Goal: Check status: Check status

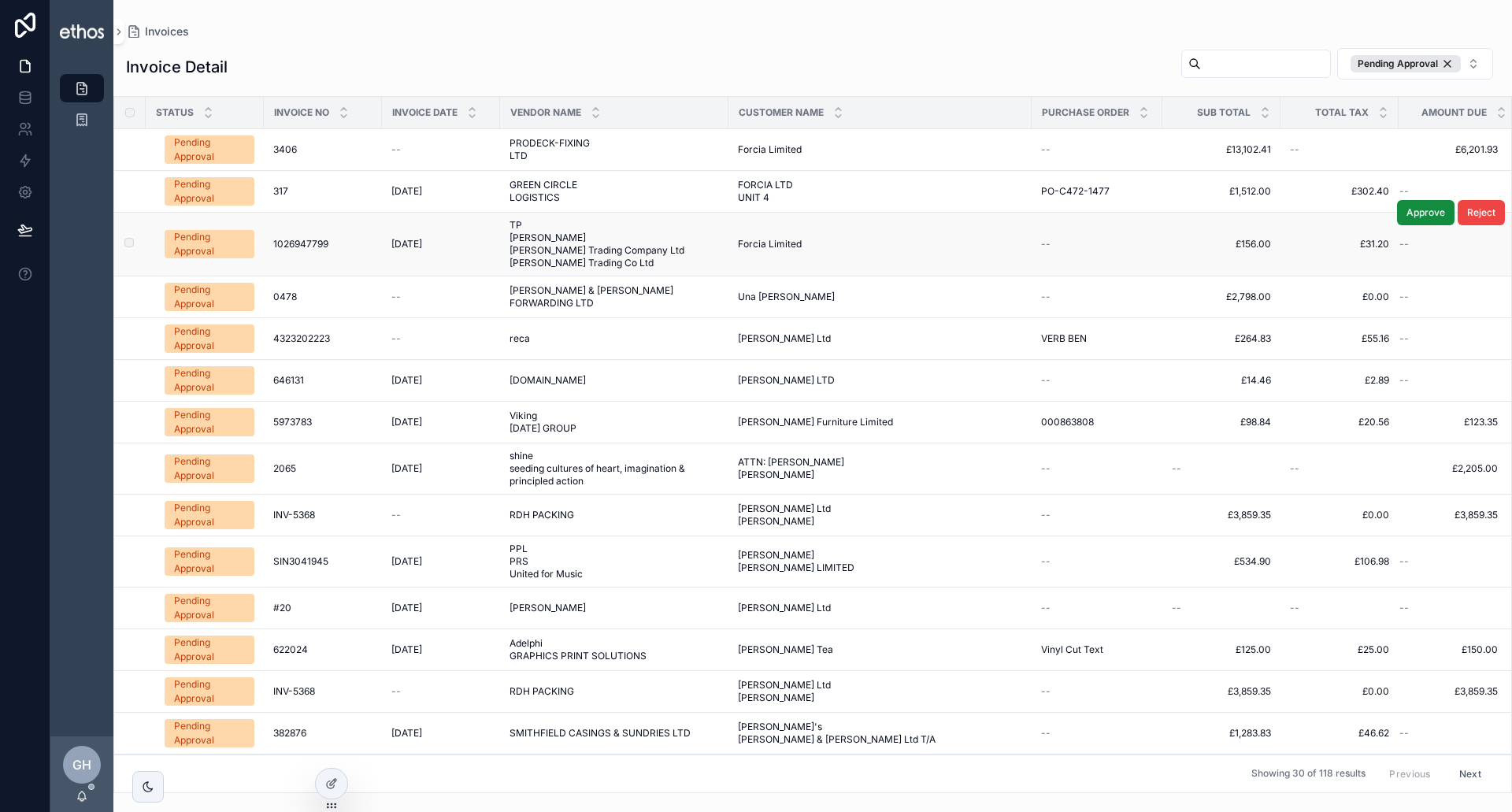
click at [357, 249] on div "1026947799 1026947799" at bounding box center [323, 243] width 99 height 13
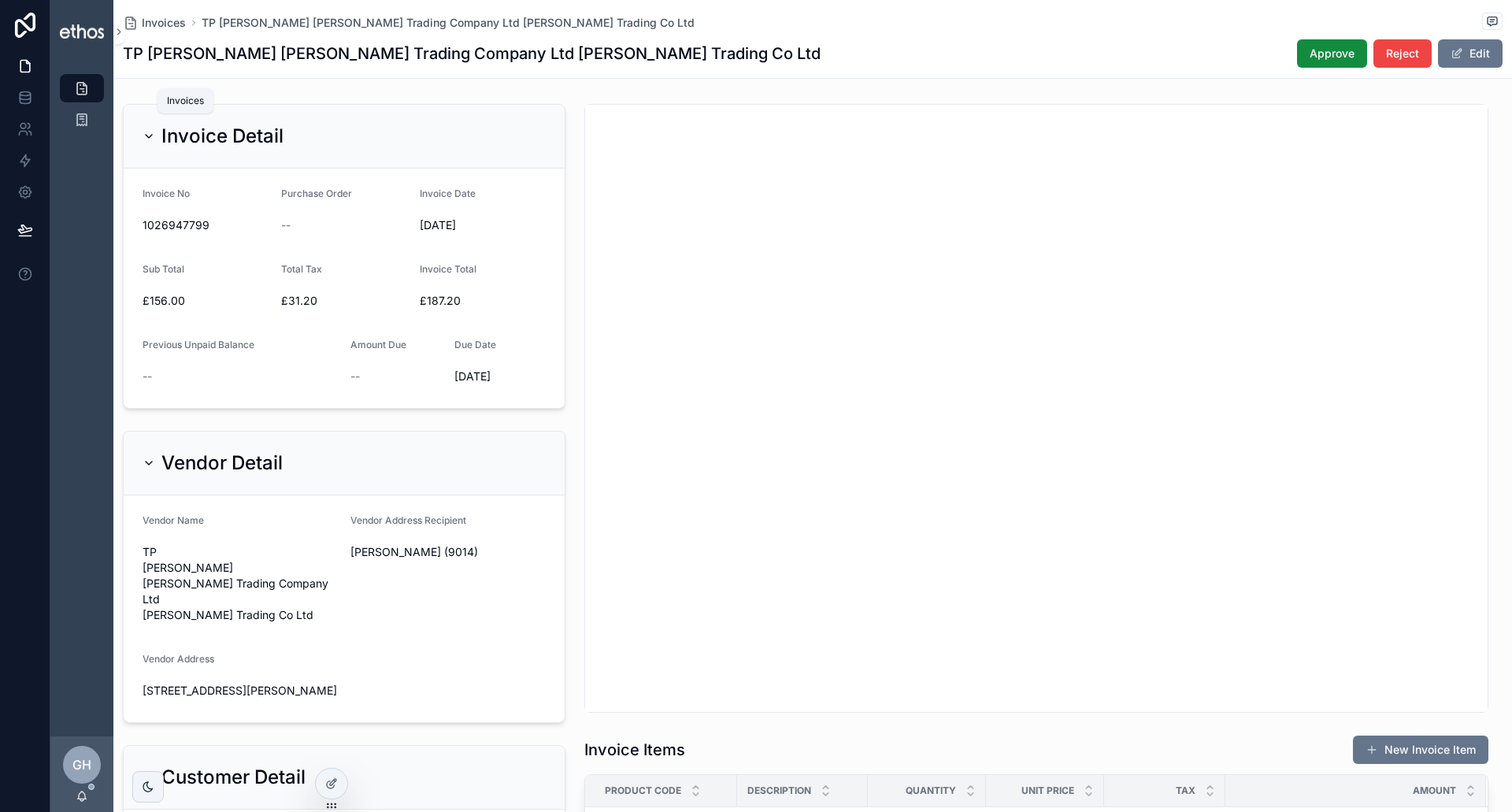
click at [86, 89] on icon "scrollable content" at bounding box center [82, 88] width 16 height 16
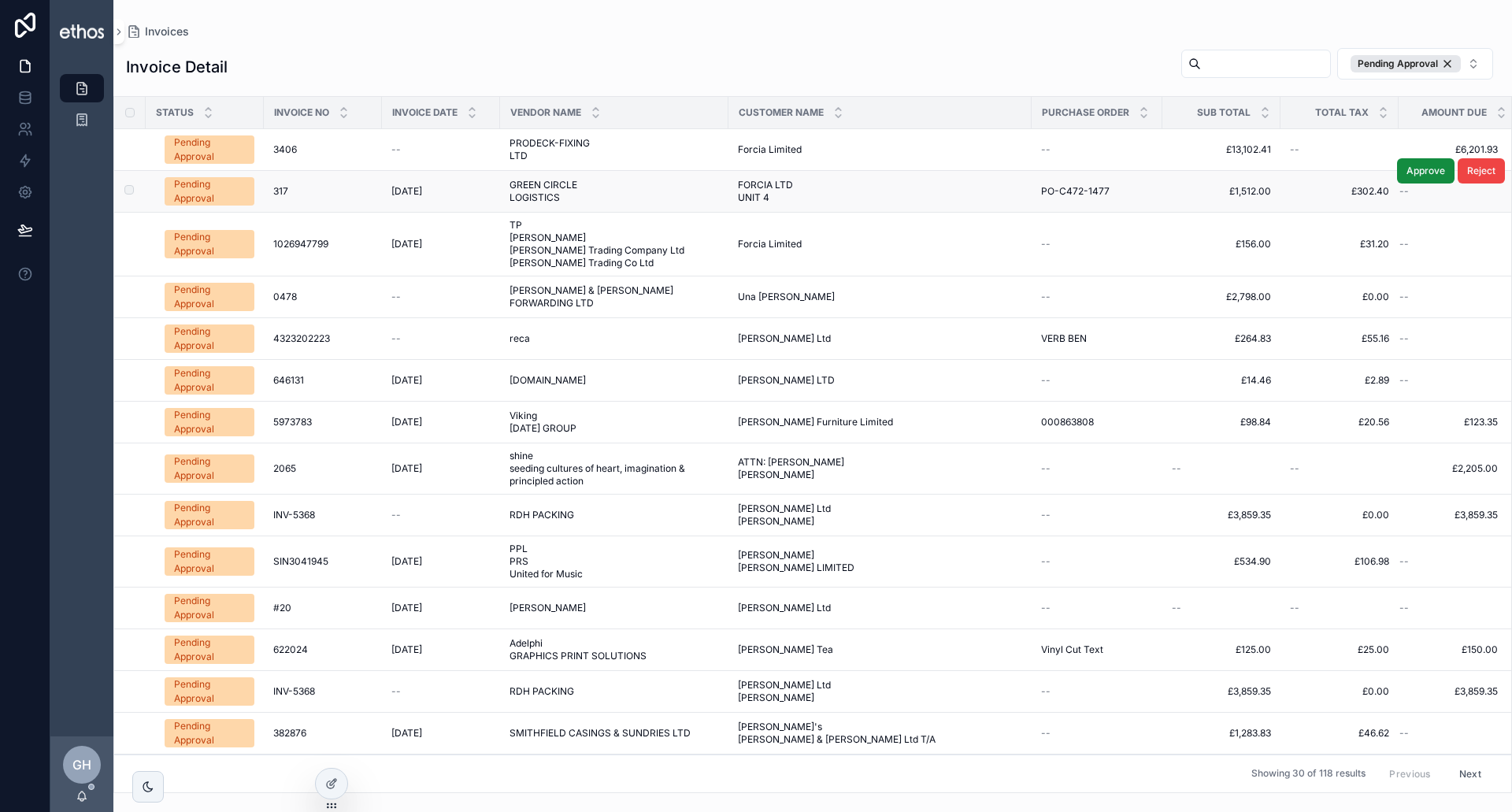
click at [213, 194] on div "Pending Approval" at bounding box center [209, 191] width 71 height 28
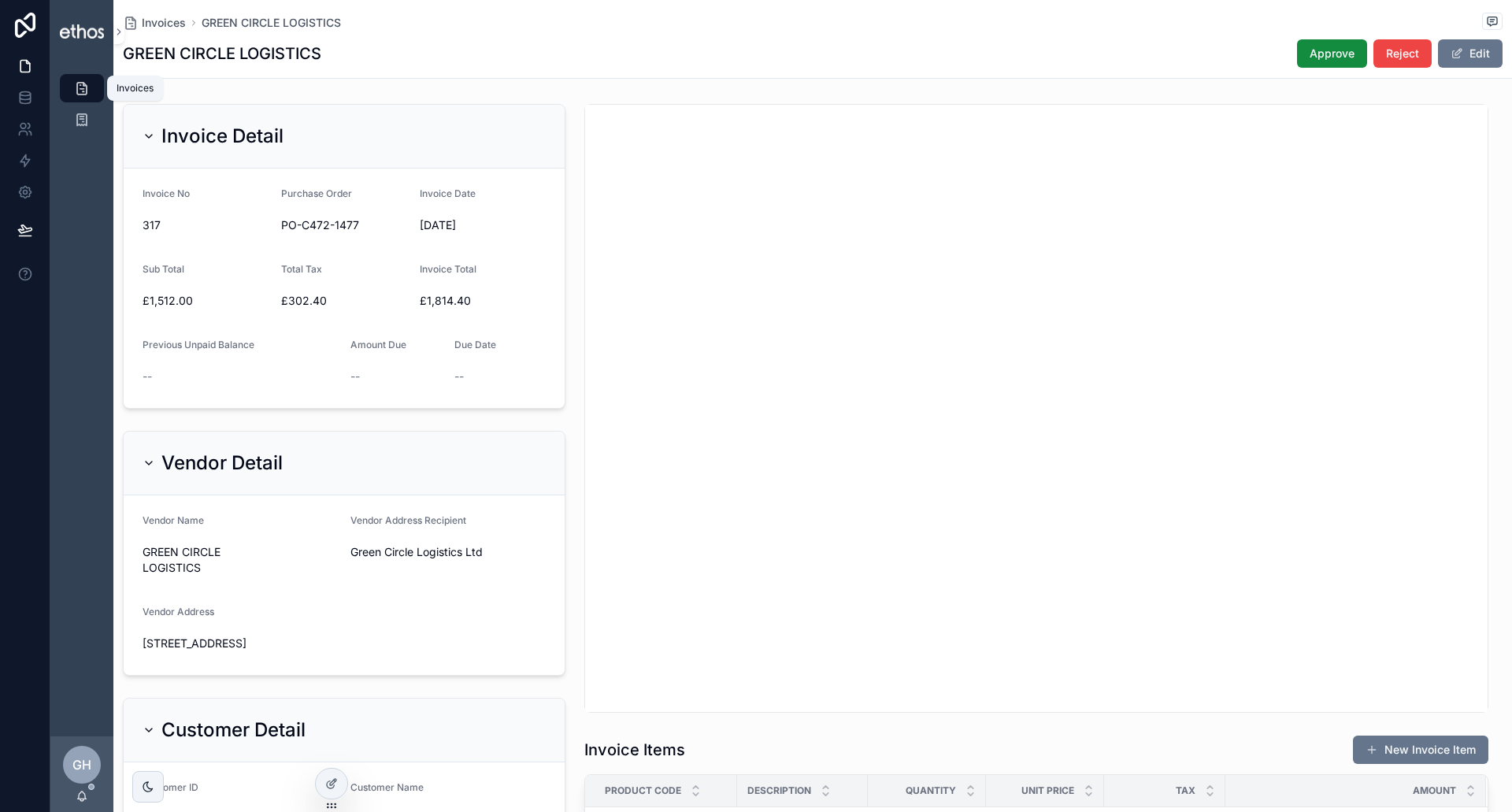
click at [76, 92] on icon "scrollable content" at bounding box center [82, 88] width 16 height 16
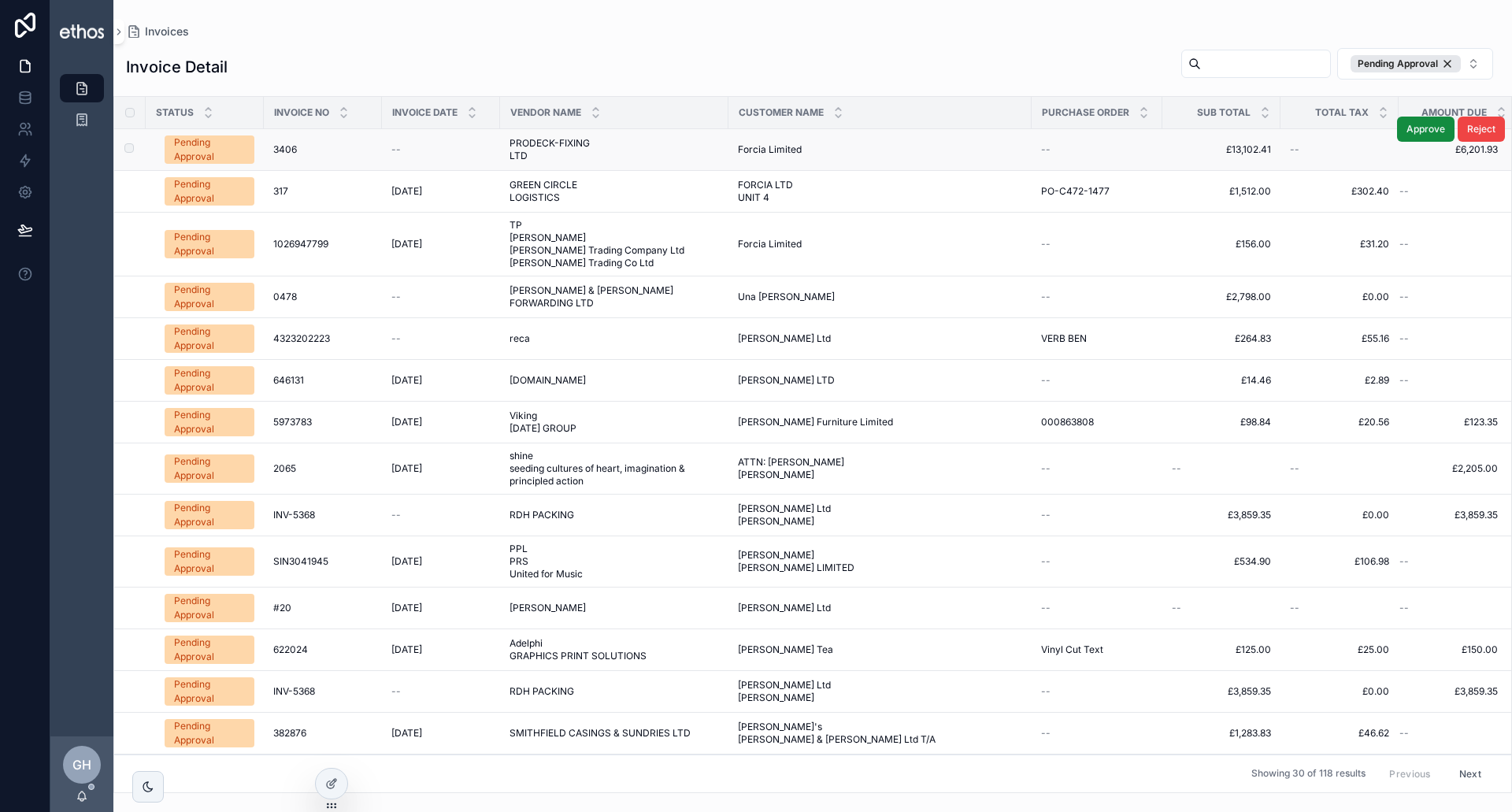
click at [204, 151] on div "Pending Approval" at bounding box center [209, 149] width 71 height 28
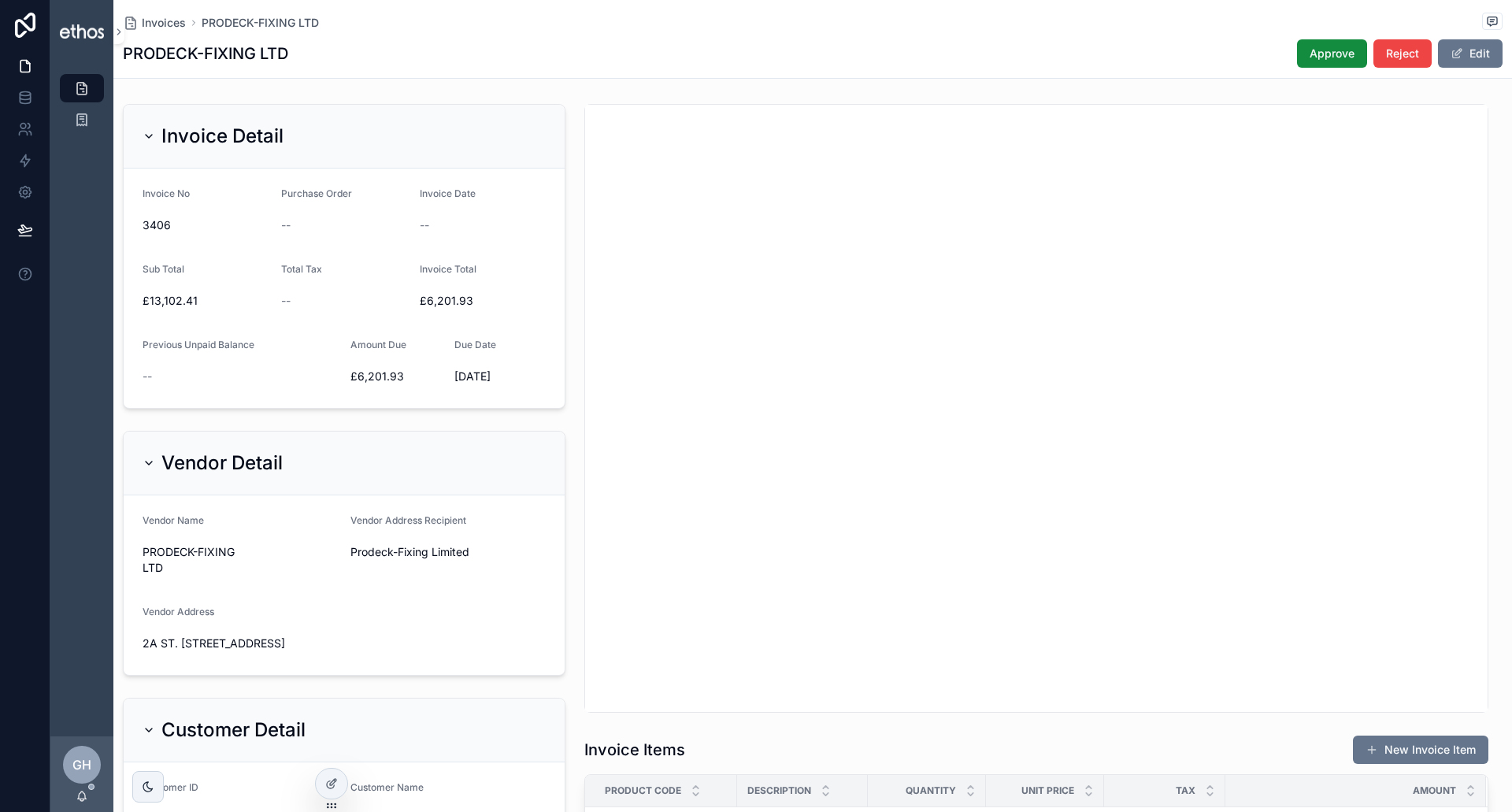
click at [754, 37] on div "Invoices PRODECK-FIXING LTD PRODECK-FIXING LTD Approve Reject Edit" at bounding box center [812, 39] width 1380 height 78
